Goal: Task Accomplishment & Management: Use online tool/utility

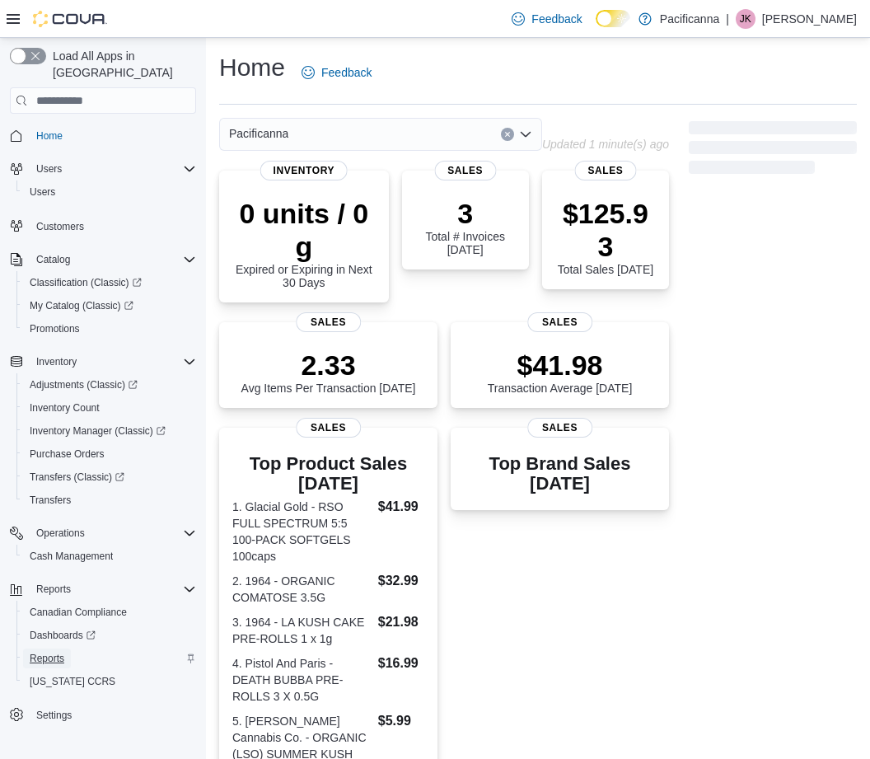
click at [45, 651] on span "Reports" at bounding box center [47, 657] width 35 height 13
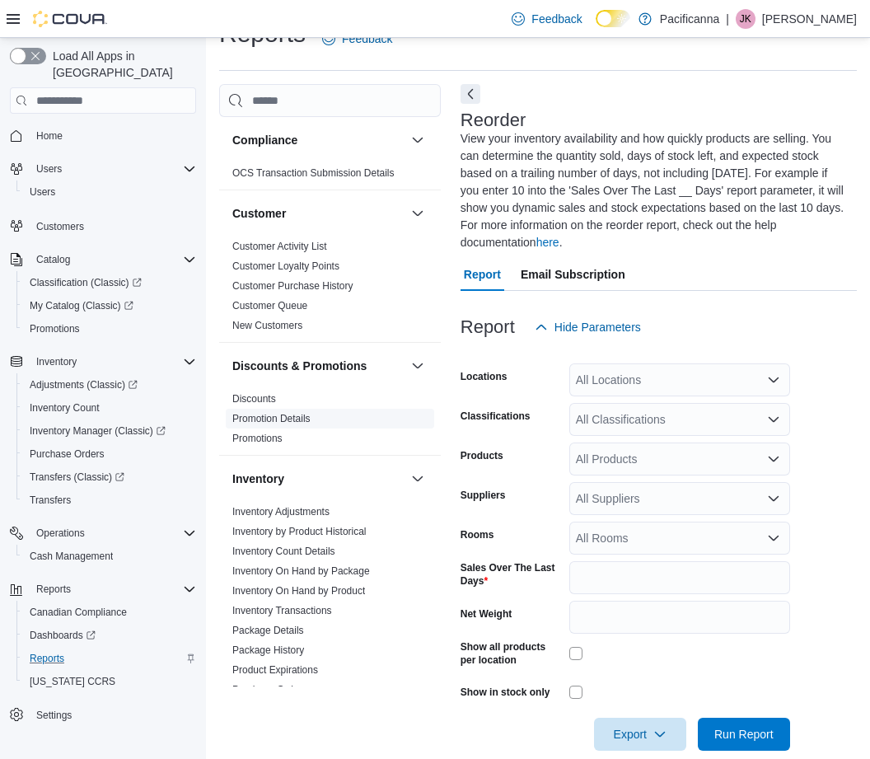
scroll to position [41, 0]
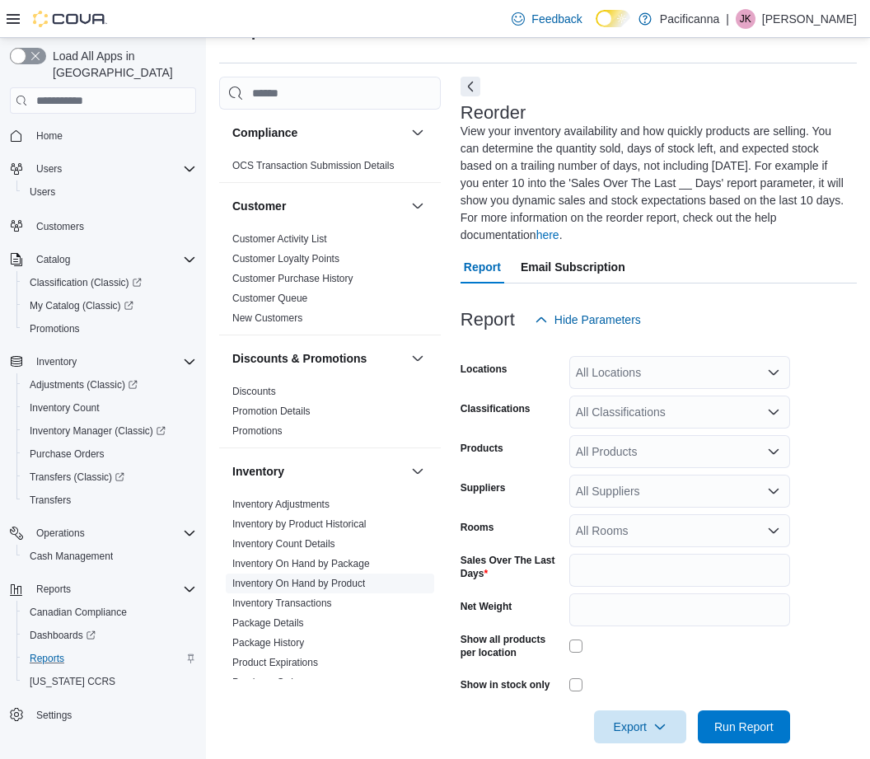
click at [295, 583] on link "Inventory On Hand by Product" at bounding box center [298, 583] width 133 height 12
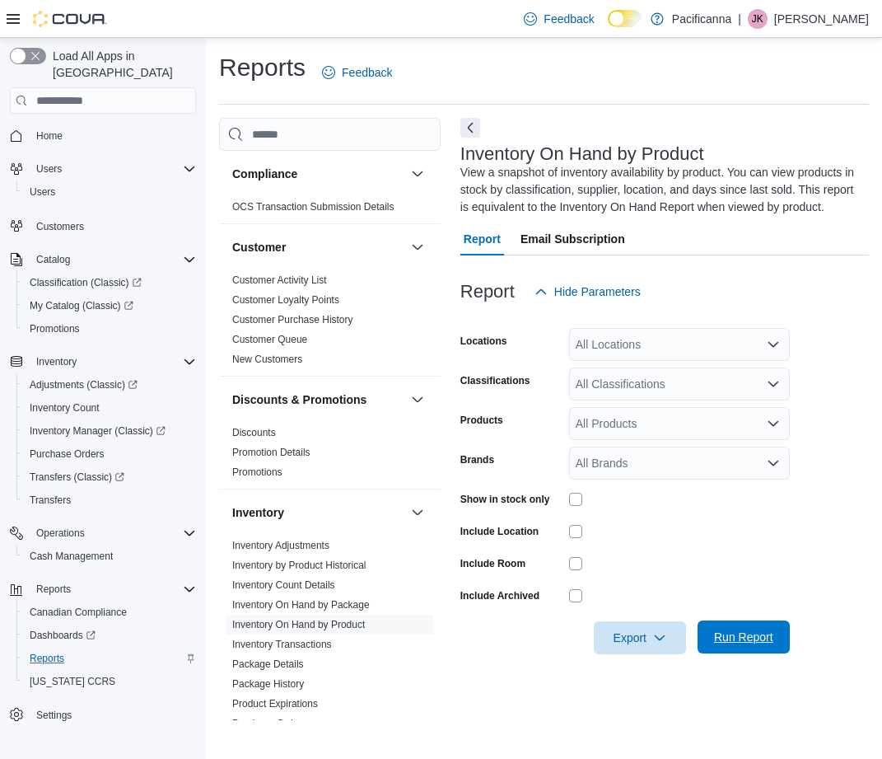
click at [777, 623] on span "Run Report" at bounding box center [743, 636] width 72 height 33
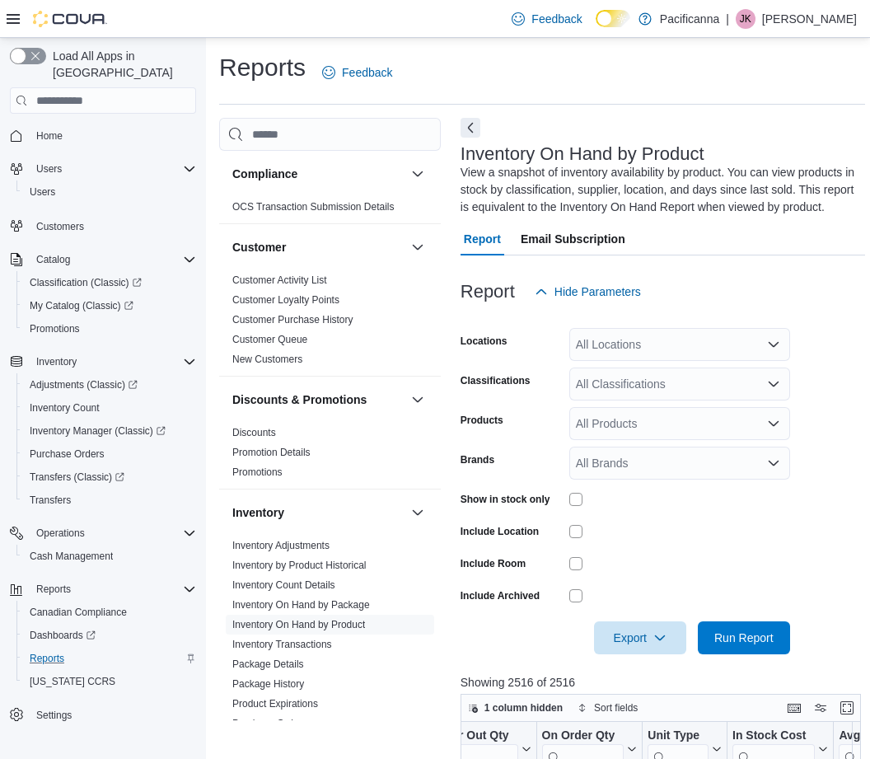
click at [71, 125] on span "Home" at bounding box center [113, 135] width 166 height 21
